Goal: Transaction & Acquisition: Purchase product/service

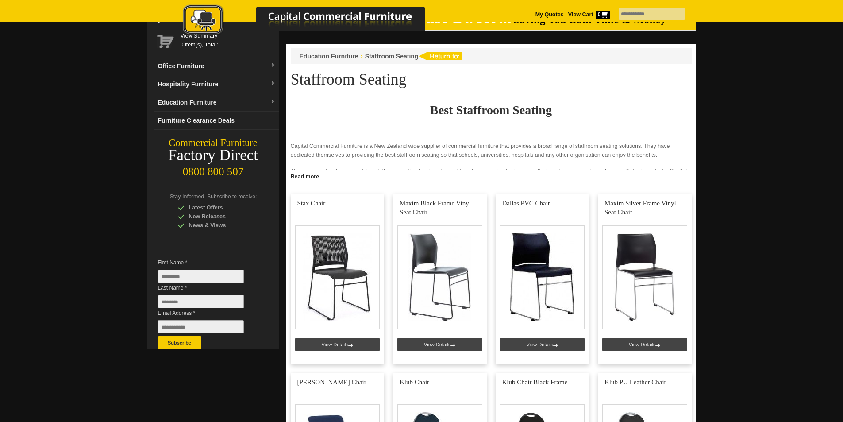
scroll to position [44, 0]
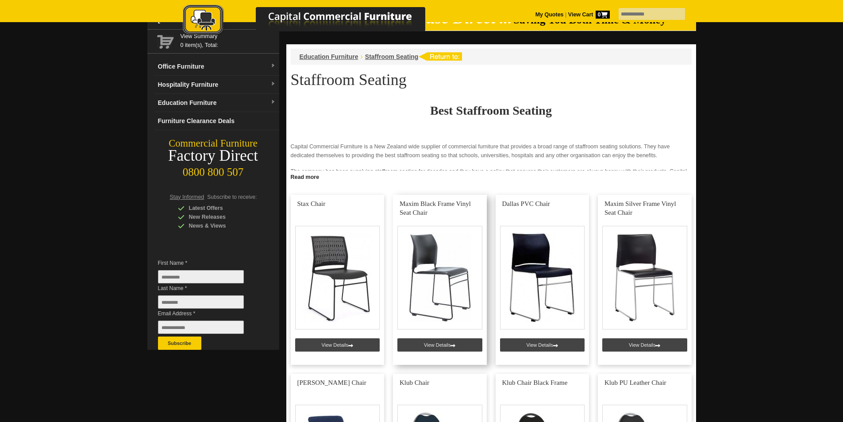
click at [452, 277] on link at bounding box center [440, 280] width 94 height 170
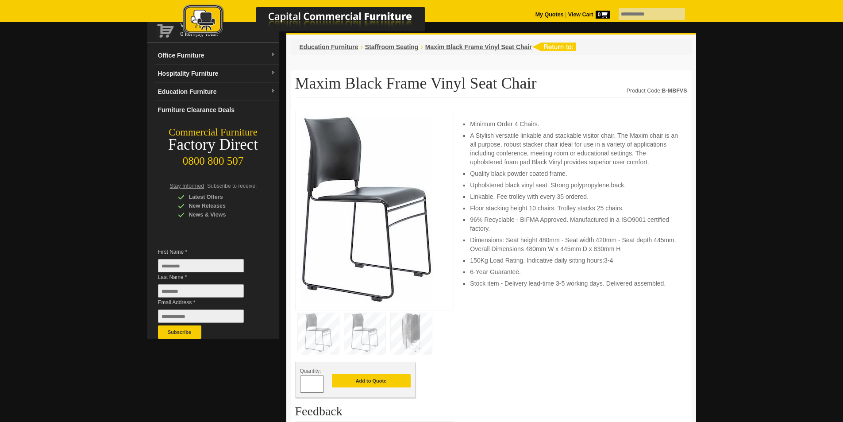
scroll to position [88, 0]
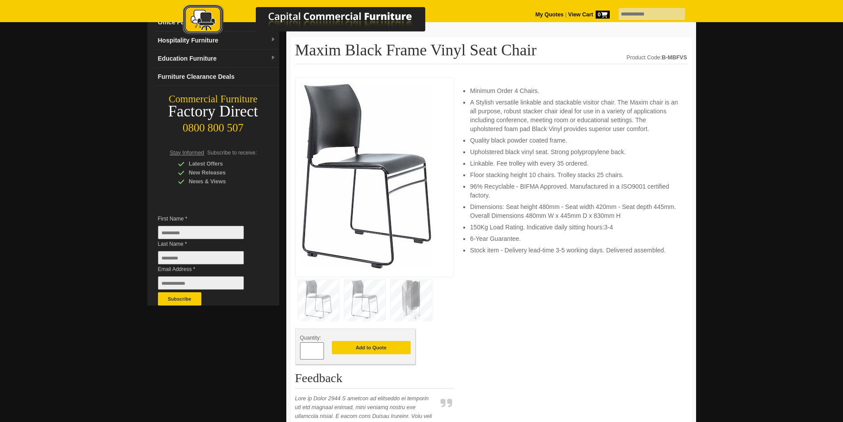
click at [404, 292] on img at bounding box center [411, 299] width 41 height 39
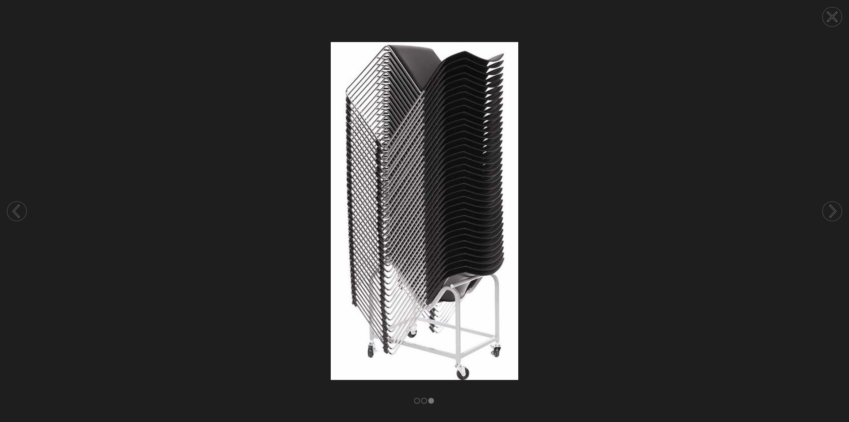
click at [833, 24] on circle at bounding box center [832, 16] width 19 height 19
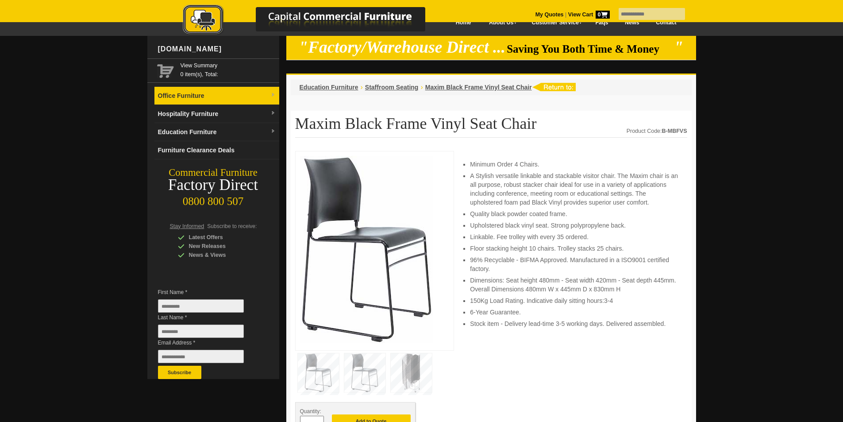
scroll to position [0, 0]
